Goal: Task Accomplishment & Management: Manage account settings

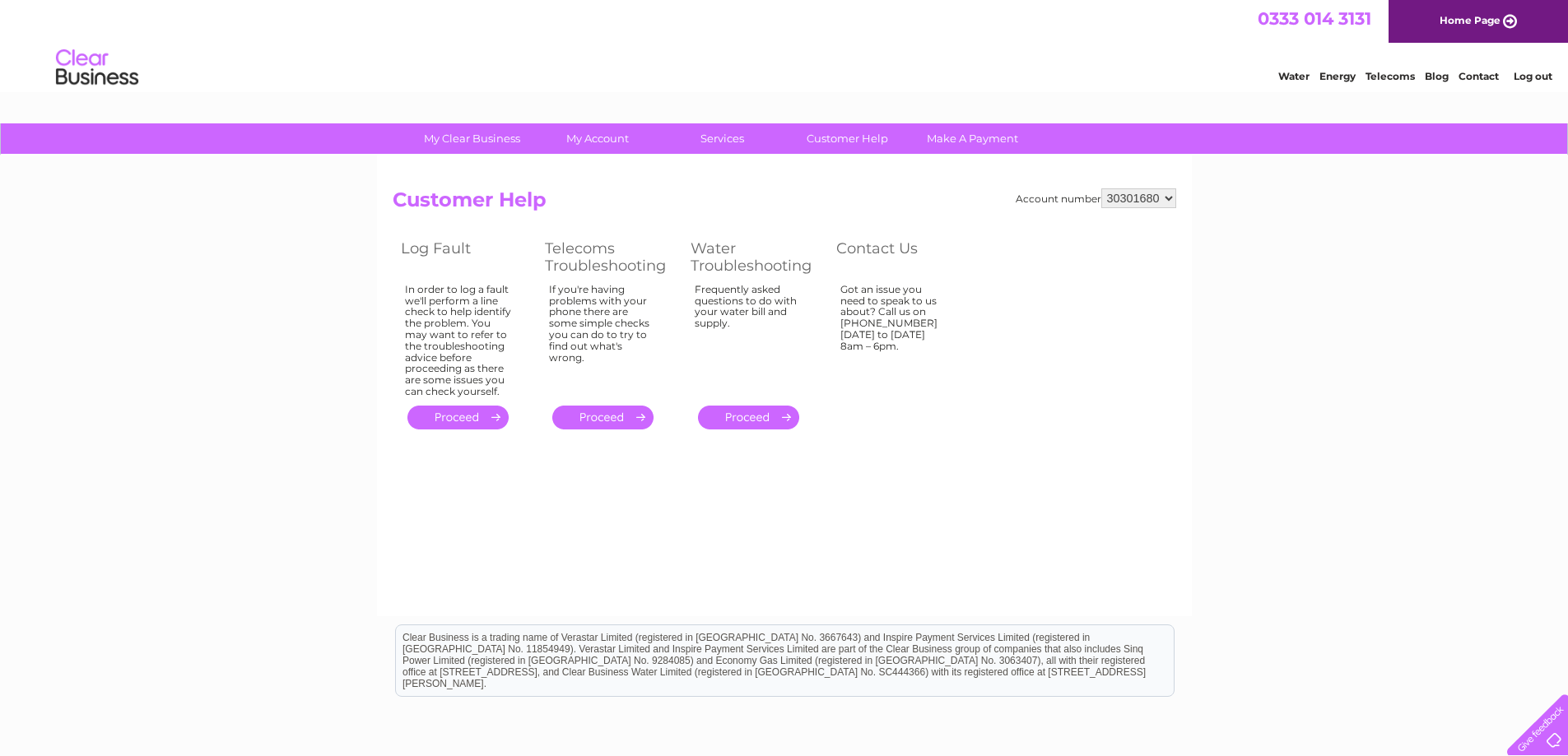
click at [1546, 737] on div at bounding box center [1533, 721] width 67 height 67
click at [49, 195] on div "My Clear Business Login Details My Details My Preferences Link Account My Accou…" at bounding box center [784, 510] width 1568 height 775
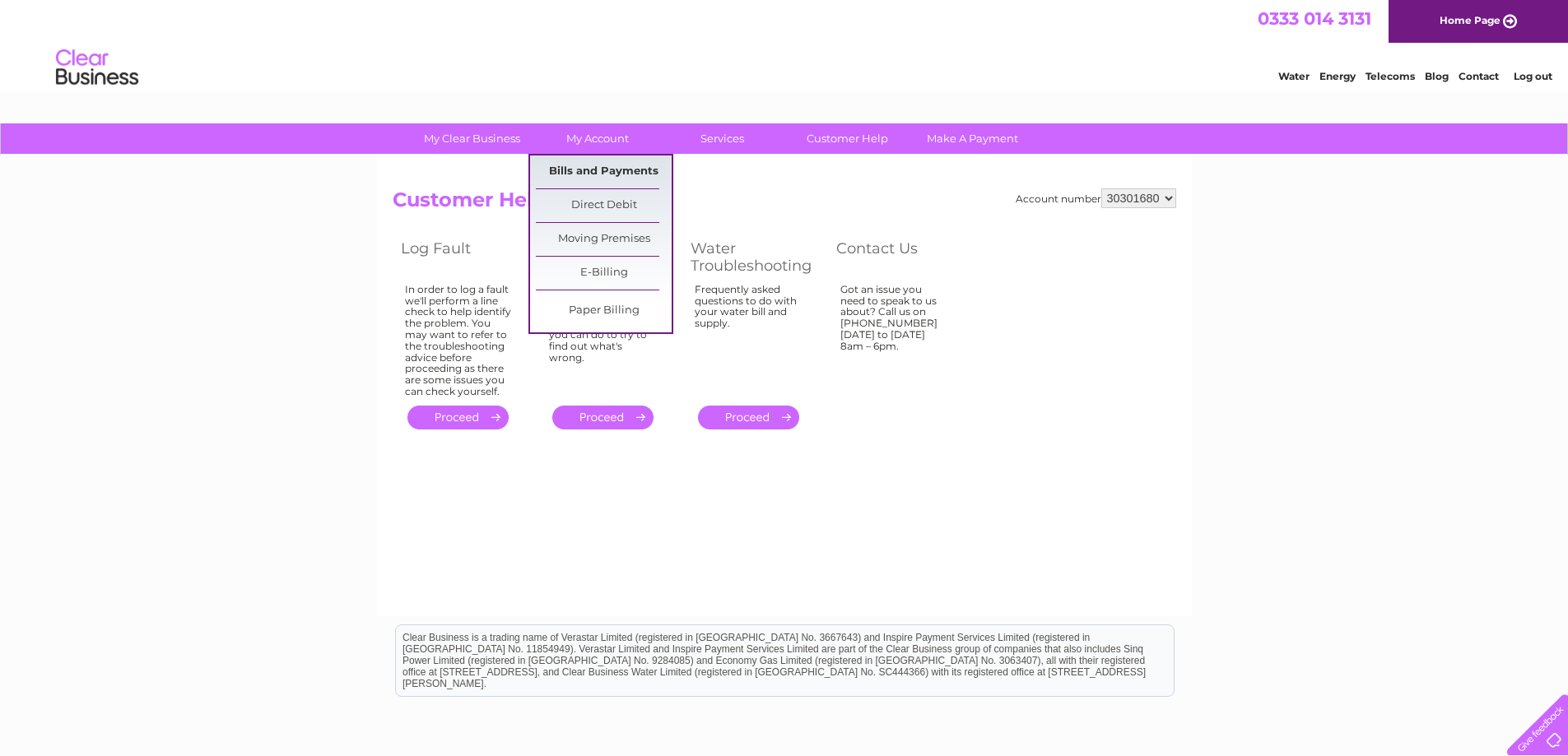
click at [602, 168] on link "Bills and Payments" at bounding box center [603, 172] width 135 height 33
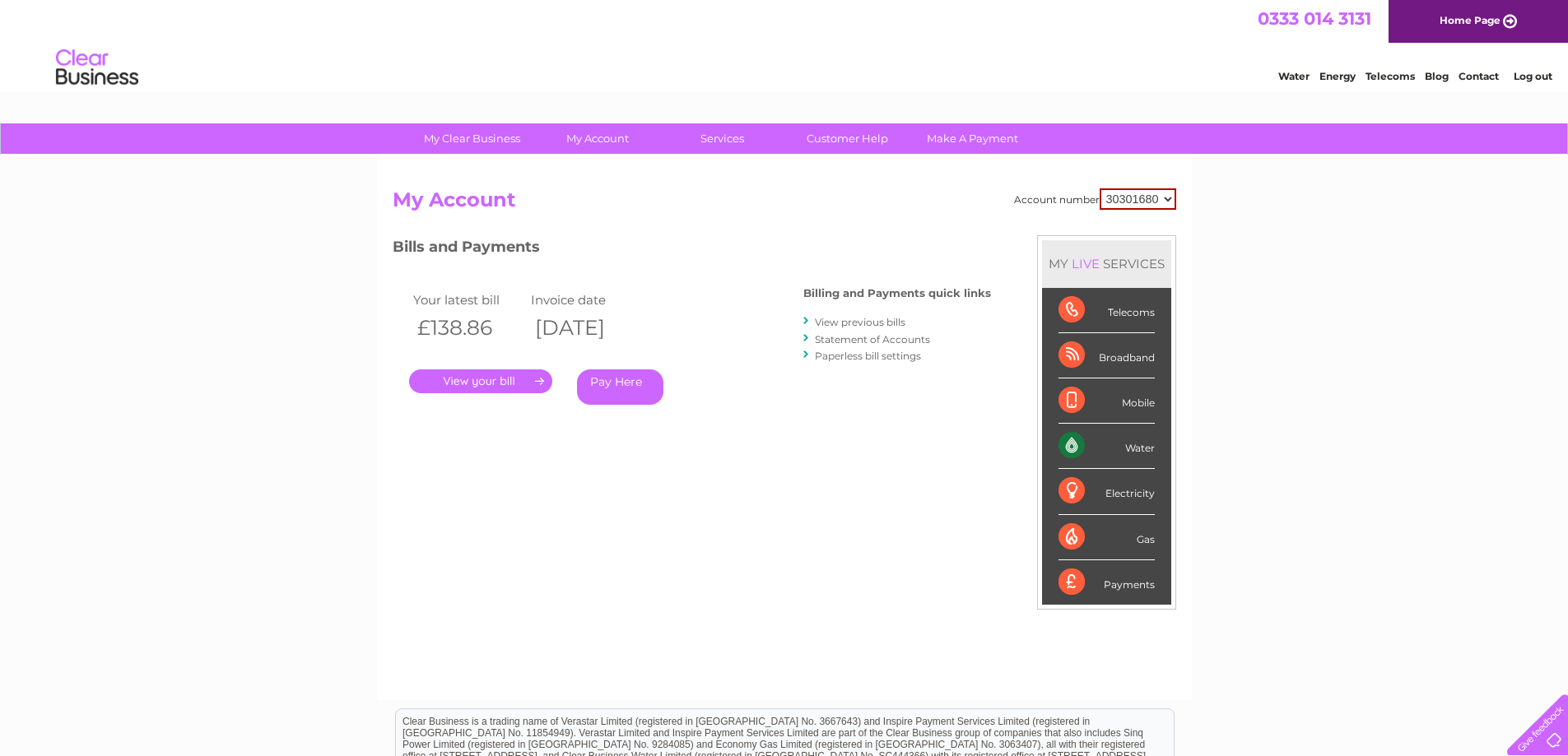
click at [650, 202] on h2 "My Account" at bounding box center [784, 204] width 783 height 31
click at [239, 268] on div "My Clear Business Login Details My Details My Preferences Link Account My Accou…" at bounding box center [784, 552] width 1568 height 858
click at [120, 246] on div "My Clear Business Login Details My Details My Preferences Link Account My Accou…" at bounding box center [784, 552] width 1568 height 858
click at [1430, 225] on div "My Clear Business Login Details My Details My Preferences Link Account My Accou…" at bounding box center [784, 552] width 1568 height 858
click at [447, 378] on link "." at bounding box center [480, 381] width 143 height 24
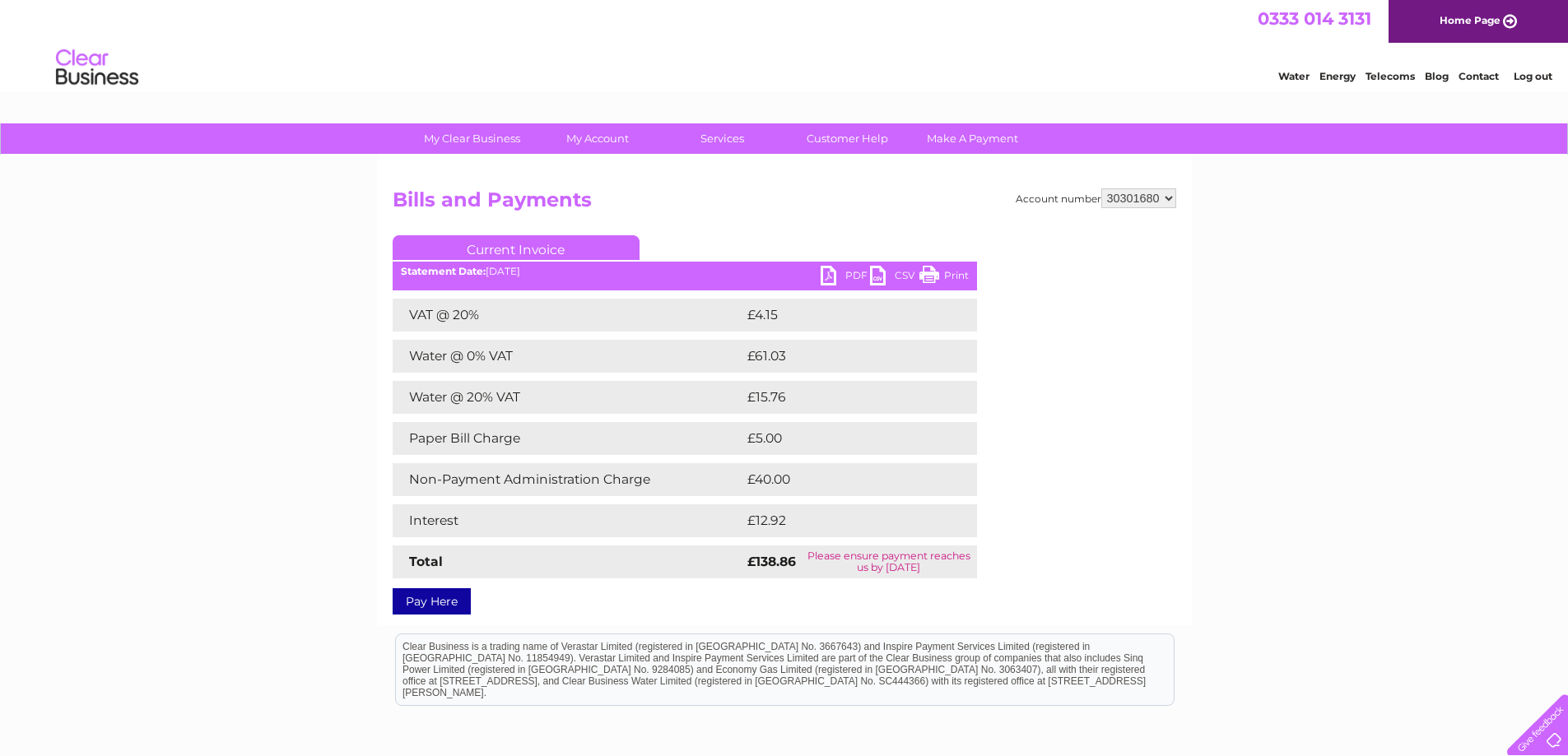
click at [843, 272] on link "PDF" at bounding box center [844, 278] width 50 height 24
click at [490, 66] on div "Water Energy Telecoms Blog Contact Log out" at bounding box center [784, 69] width 1568 height 54
drag, startPoint x: 272, startPoint y: 314, endPoint x: 93, endPoint y: 209, distance: 207.5
click at [271, 314] on div "My Clear Business Login Details My Details My Preferences Link Account My Accou…" at bounding box center [784, 515] width 1568 height 783
click at [266, 357] on div "My Clear Business Login Details My Details My Preferences Link Account My Accou…" at bounding box center [784, 515] width 1568 height 783
